Goal: Find specific page/section: Find specific page/section

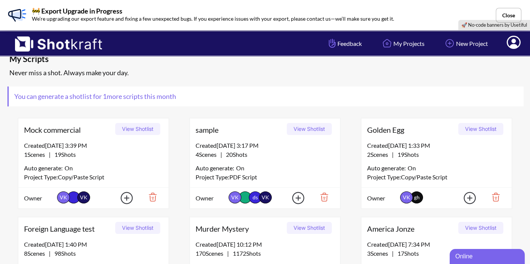
scroll to position [12, 0]
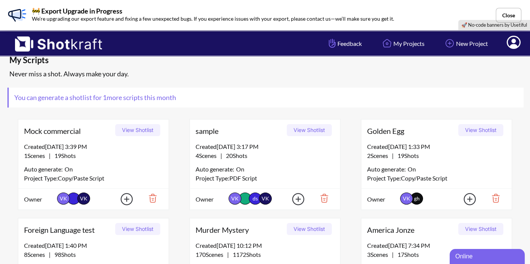
click at [516, 45] on icon at bounding box center [514, 43] width 8 height 9
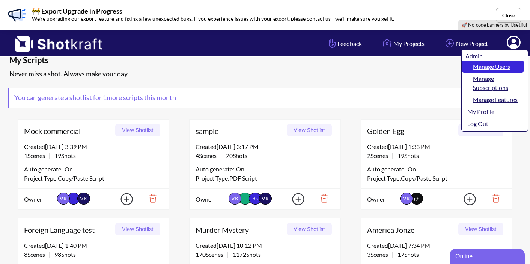
click at [498, 66] on link "Manage Users" at bounding box center [493, 66] width 62 height 12
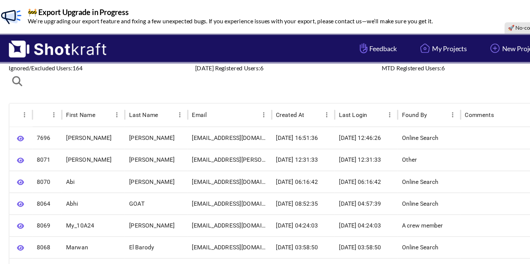
scroll to position [17, 0]
